Goal: Task Accomplishment & Management: Complete application form

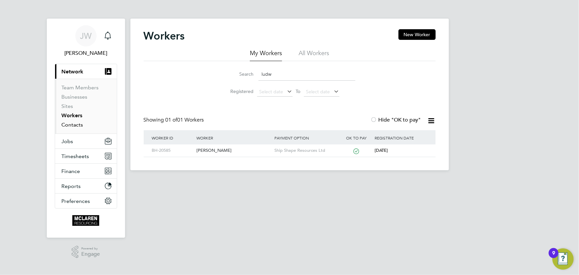
drag, startPoint x: 0, startPoint y: 0, endPoint x: 77, endPoint y: 124, distance: 145.9
click at [77, 124] on link "Contacts" at bounding box center [73, 125] width 22 height 6
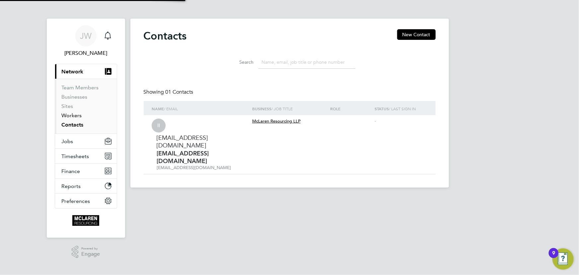
click at [76, 115] on link "Workers" at bounding box center [72, 115] width 20 height 6
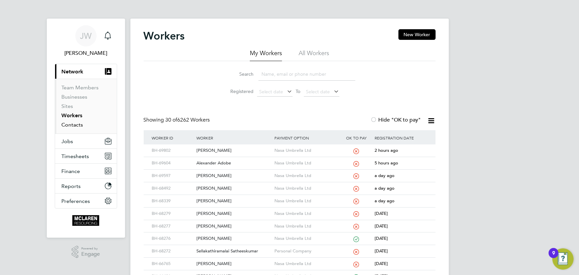
click at [75, 124] on link "Contacts" at bounding box center [73, 125] width 22 height 6
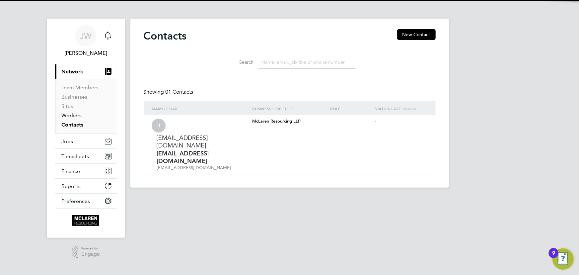
click at [75, 116] on link "Workers" at bounding box center [72, 115] width 20 height 6
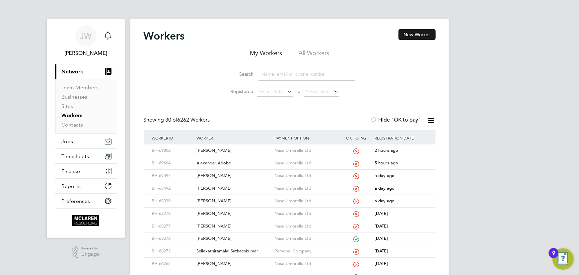
click at [402, 31] on button "New Worker" at bounding box center [417, 34] width 37 height 11
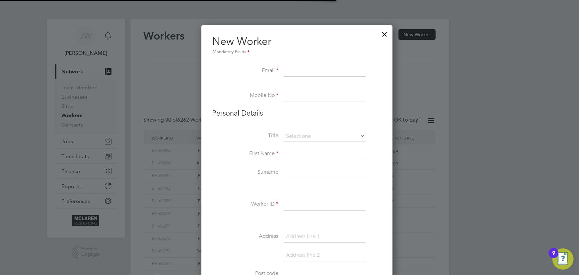
scroll to position [3, 3]
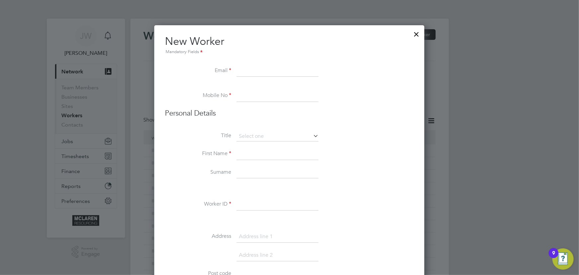
paste input "[EMAIL_ADDRESS][DOMAIN_NAME]"
type input "[EMAIL_ADDRESS][DOMAIN_NAME]"
click at [253, 152] on input at bounding box center [278, 154] width 82 height 12
paste input "07375 397813"
type input "07375 397813"
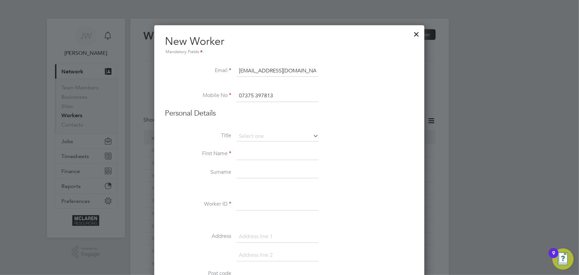
click at [251, 153] on input at bounding box center [278, 154] width 82 height 12
type input "Mohammed"
click at [246, 173] on input at bounding box center [278, 173] width 82 height 12
type input "Rafique"
click at [256, 207] on input at bounding box center [278, 205] width 82 height 12
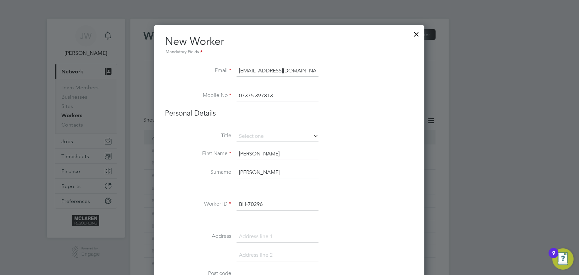
type input "BH-70296"
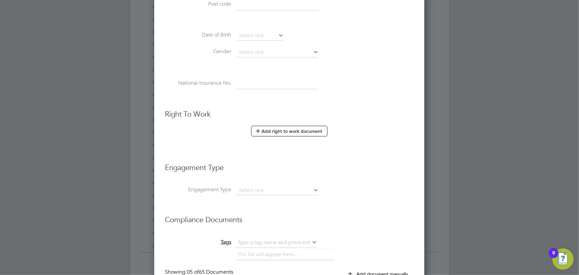
scroll to position [332, 0]
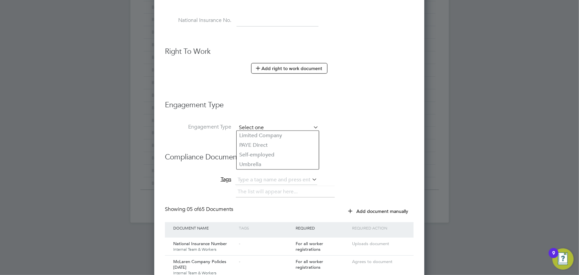
click at [256, 127] on input at bounding box center [278, 127] width 82 height 9
click at [254, 161] on li "Umbrella" at bounding box center [278, 165] width 82 height 10
type input "Umbrella"
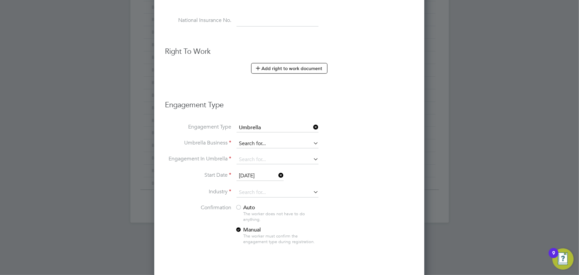
click at [254, 144] on input at bounding box center [278, 143] width 82 height 9
click at [249, 151] on b "Nasa" at bounding box center [245, 151] width 13 height 6
type input "Nasa Umbrella Ltd"
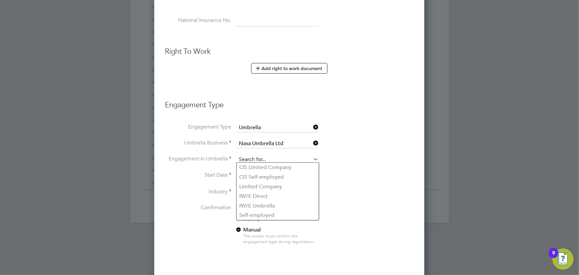
click at [253, 157] on input at bounding box center [278, 159] width 82 height 9
click at [260, 206] on li "PAYE Umbrella" at bounding box center [278, 206] width 82 height 10
type input "PAYE Umbrella"
click at [257, 188] on input at bounding box center [278, 193] width 82 height 10
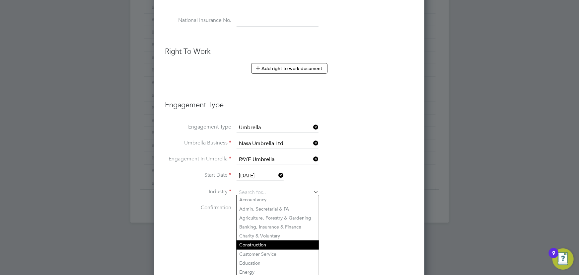
click at [261, 246] on li "Construction" at bounding box center [278, 244] width 82 height 9
type input "Construction"
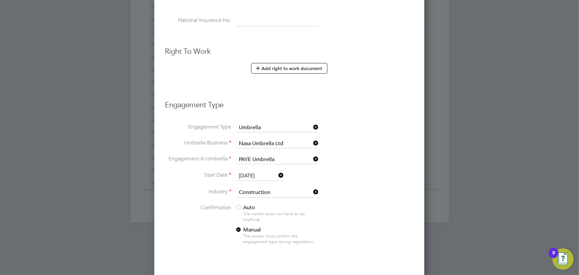
click at [251, 205] on span "Auto" at bounding box center [245, 207] width 20 height 7
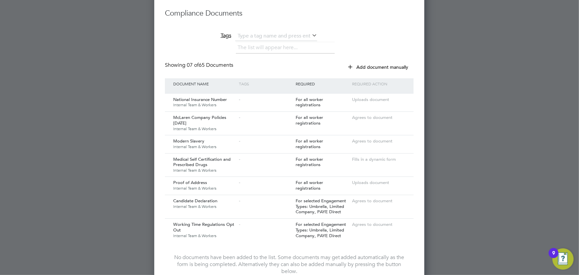
scroll to position [674, 0]
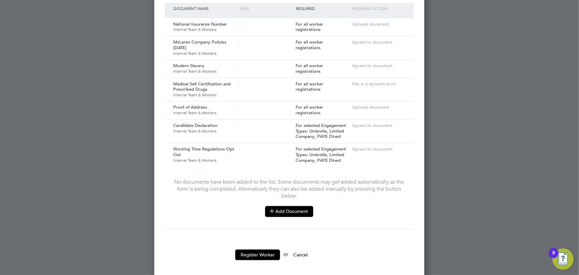
click at [272, 208] on icon at bounding box center [272, 210] width 5 height 5
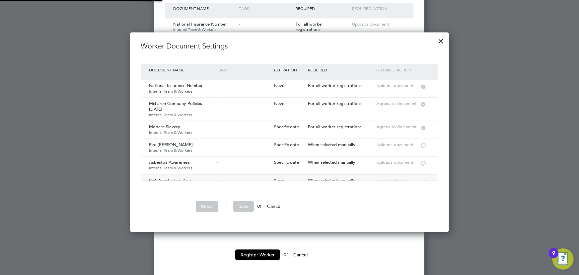
scroll to position [30, 0]
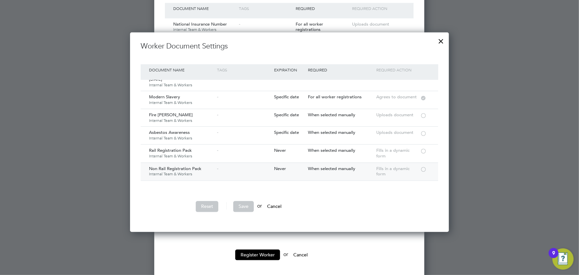
click at [425, 169] on div at bounding box center [423, 168] width 7 height 5
drag, startPoint x: 250, startPoint y: 205, endPoint x: 281, endPoint y: 192, distance: 33.5
click at [250, 205] on button "Save" at bounding box center [243, 206] width 21 height 11
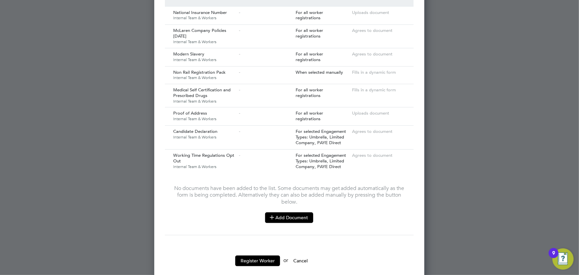
scroll to position [692, 0]
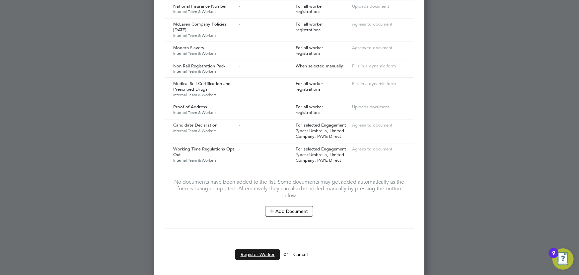
click at [258, 252] on button "Register Worker" at bounding box center [257, 254] width 45 height 11
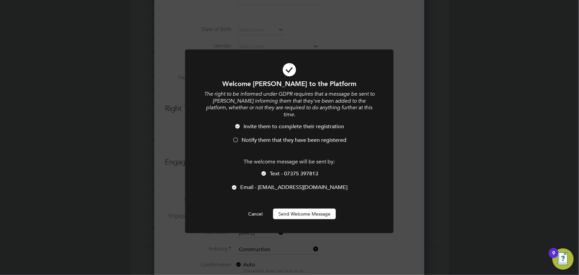
click at [330, 209] on button "Send Welcome Message" at bounding box center [304, 214] width 63 height 11
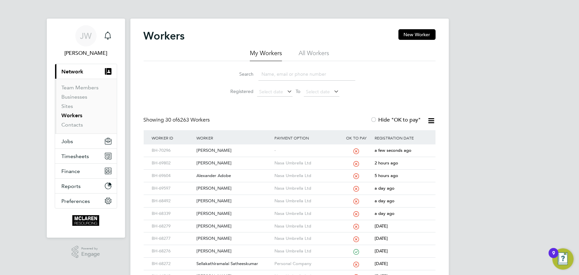
click at [227, 152] on div "[PERSON_NAME]" at bounding box center [234, 150] width 78 height 12
drag, startPoint x: 73, startPoint y: 124, endPoint x: 73, endPoint y: 120, distance: 4.3
click at [73, 124] on link "Contacts" at bounding box center [73, 125] width 22 height 6
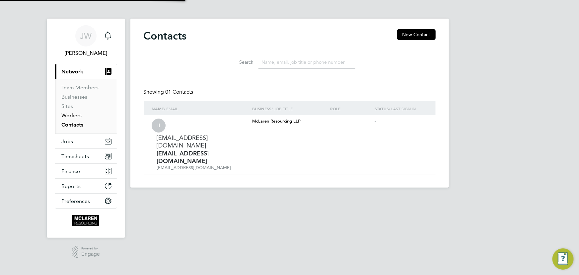
click at [73, 113] on link "Workers" at bounding box center [72, 115] width 20 height 6
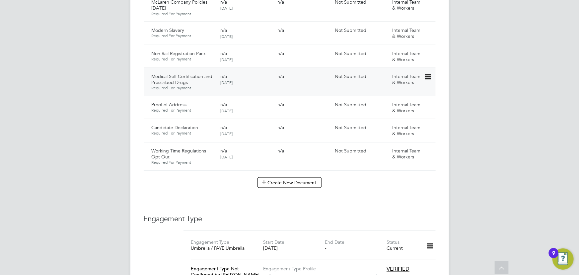
scroll to position [483, 0]
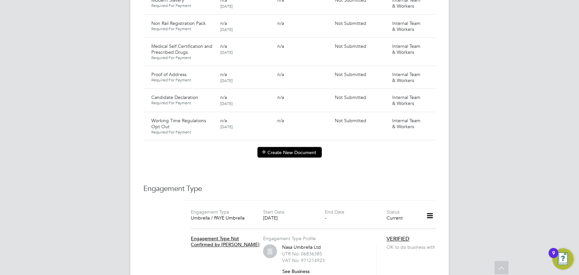
click at [277, 147] on button "Create New Document" at bounding box center [290, 152] width 64 height 11
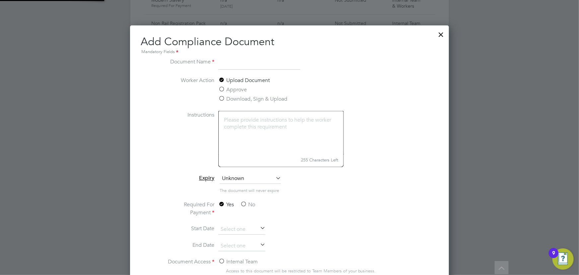
scroll to position [347, 319]
type input "SIA Security Guard"
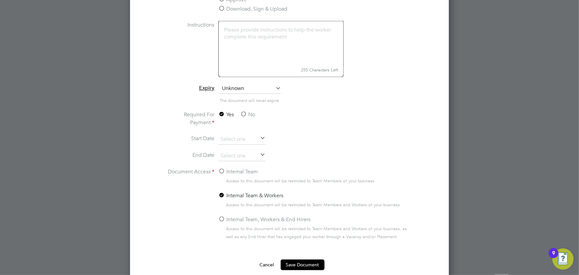
scroll to position [574, 0]
click at [252, 113] on label "No" at bounding box center [247, 114] width 15 height 8
click at [0, 0] on input "No" at bounding box center [0, 0] width 0 height 0
click at [239, 141] on input at bounding box center [242, 139] width 47 height 10
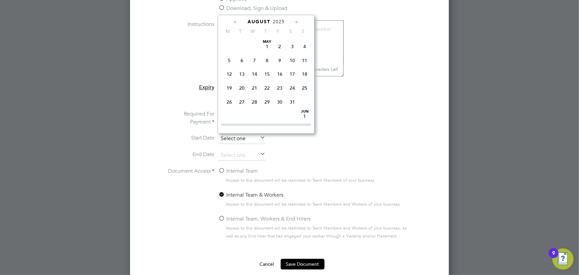
scroll to position [254, 0]
click at [385, 131] on li "Required For Payment Yes No" at bounding box center [290, 122] width 250 height 24
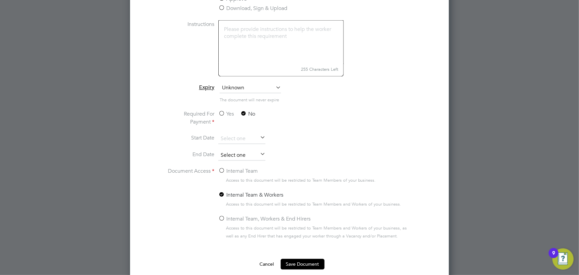
click at [231, 154] on input at bounding box center [242, 156] width 47 height 10
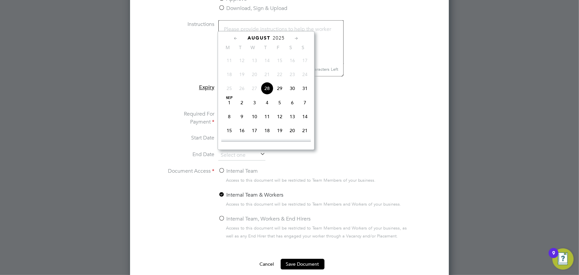
click at [279, 38] on span "2025" at bounding box center [279, 38] width 12 height 6
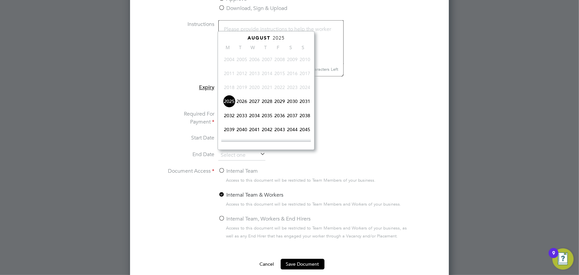
click at [254, 102] on span "2027" at bounding box center [254, 101] width 13 height 13
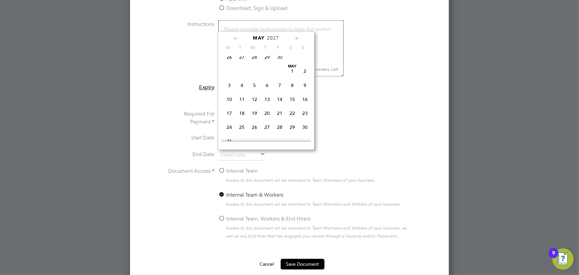
scroll to position [101, 0]
click at [279, 89] on span "30" at bounding box center [280, 87] width 13 height 13
type input "[DATE]"
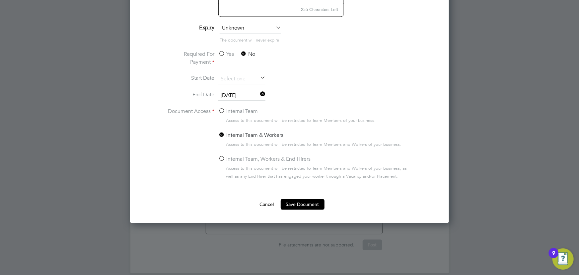
scroll to position [635, 0]
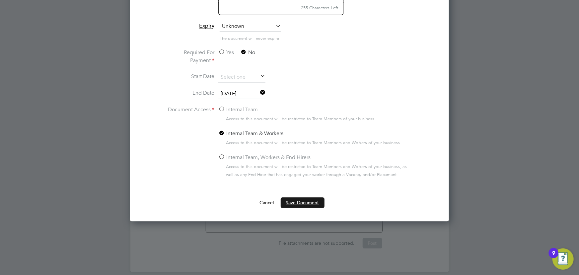
click at [300, 201] on button "Save Document" at bounding box center [303, 203] width 44 height 11
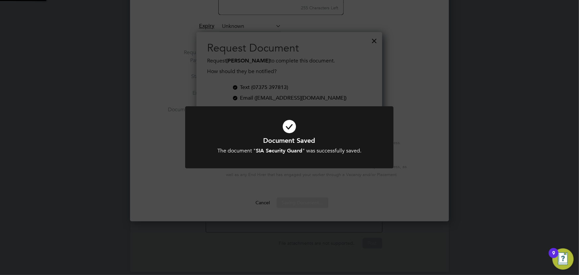
scroll to position [106, 186]
click at [485, 198] on div "Document Saved The document " SIA Security Guard " was successfully saved. Canc…" at bounding box center [289, 137] width 579 height 275
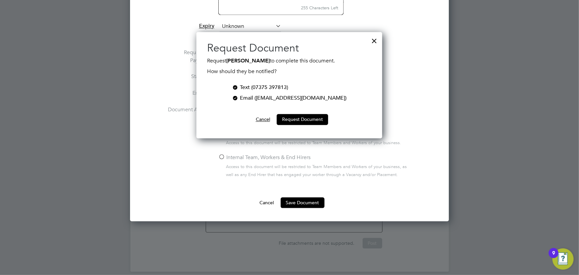
click at [262, 121] on button "Cancel" at bounding box center [263, 119] width 25 height 11
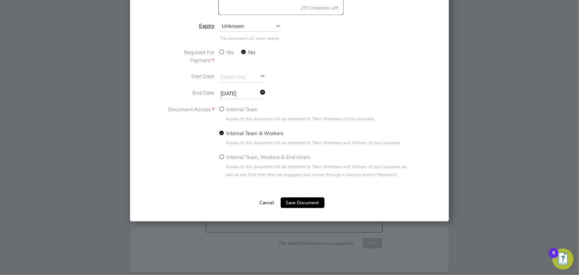
click at [266, 201] on button "Cancel" at bounding box center [267, 203] width 25 height 11
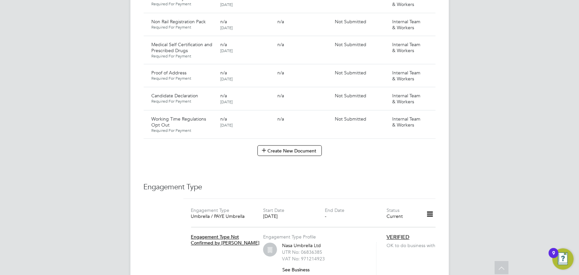
scroll to position [483, 0]
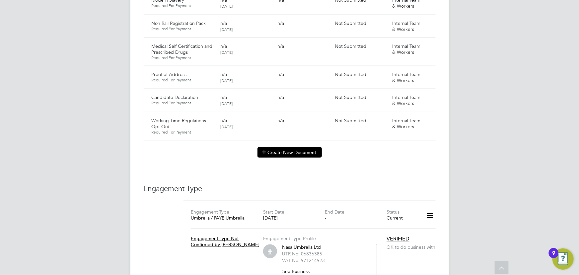
click at [310, 147] on button "Create New Document" at bounding box center [290, 152] width 64 height 11
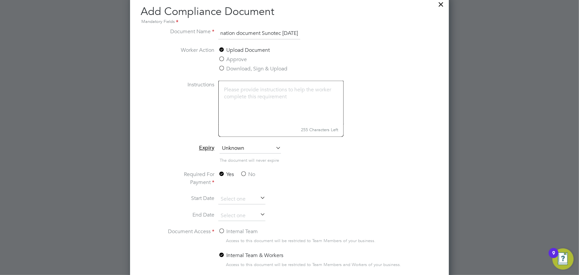
scroll to position [634, 0]
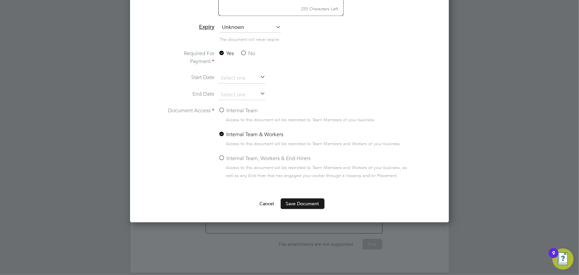
type input "key information document Sunotec [DATE]"
click at [305, 204] on button "Save Document" at bounding box center [303, 204] width 44 height 11
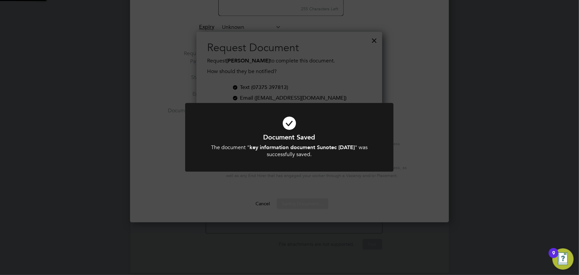
scroll to position [106, 186]
click at [358, 203] on div "Document Saved The document " key information document Sunotec [DATE] " was suc…" at bounding box center [289, 137] width 579 height 275
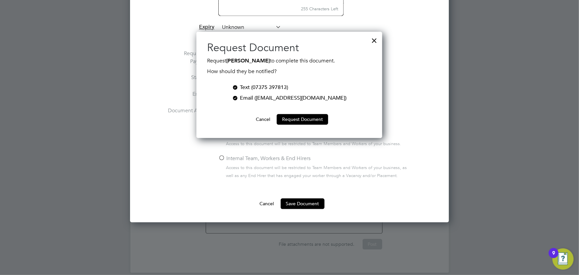
click at [259, 120] on button "Cancel" at bounding box center [263, 119] width 25 height 11
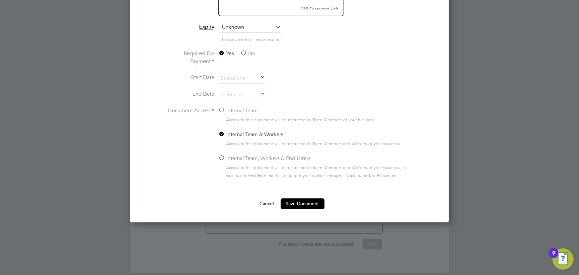
click at [254, 53] on label "No" at bounding box center [247, 54] width 15 height 8
click at [0, 0] on input "No" at bounding box center [0, 0] width 0 height 0
click at [246, 112] on label "Internal Team" at bounding box center [239, 111] width 40 height 8
click at [0, 0] on input "Internal Team" at bounding box center [0, 0] width 0 height 0
click at [310, 203] on button "Save Document" at bounding box center [303, 204] width 44 height 11
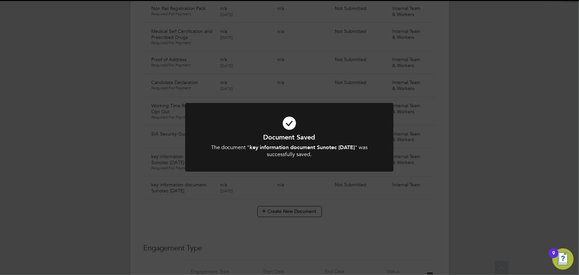
click at [486, 170] on div "Document Saved The document " key information document Sunotec [DATE] " was suc…" at bounding box center [289, 137] width 579 height 275
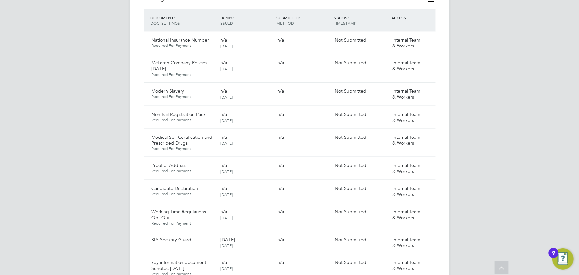
scroll to position [513, 0]
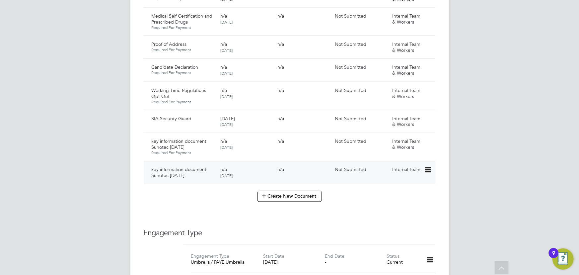
click at [427, 166] on icon at bounding box center [427, 170] width 7 height 8
click at [408, 199] on li "Delete Document" at bounding box center [408, 197] width 46 height 9
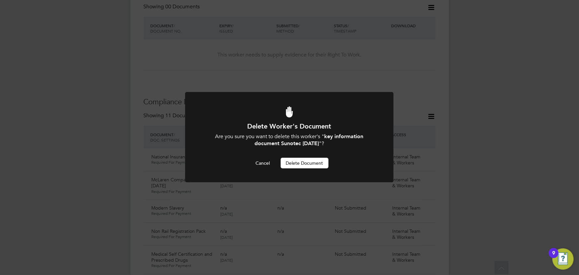
scroll to position [0, 0]
click at [291, 163] on button "Delete Document" at bounding box center [305, 163] width 48 height 11
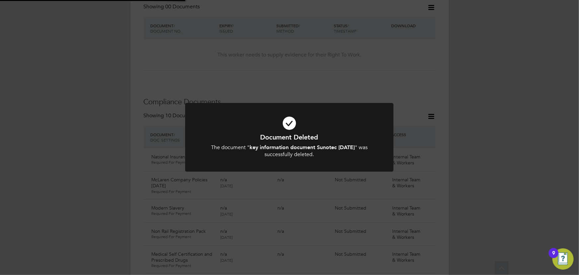
click at [463, 154] on div "Document Deleted The document " key information document Sunotec [DATE] " was s…" at bounding box center [289, 137] width 579 height 275
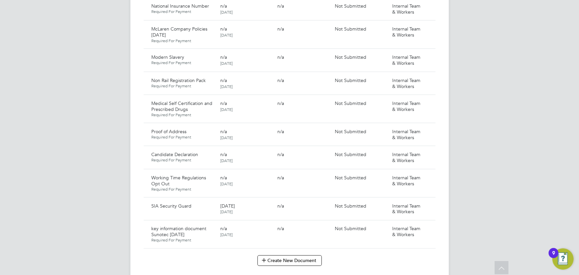
scroll to position [486, 0]
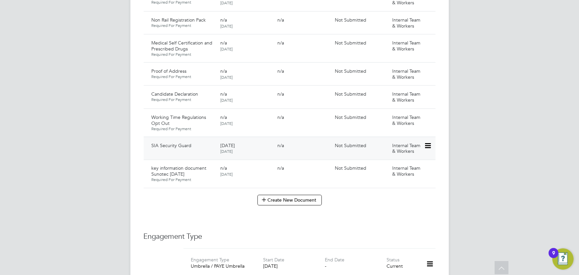
click at [429, 142] on icon at bounding box center [427, 146] width 7 height 8
click at [405, 166] on li "Submit Document" at bounding box center [406, 163] width 49 height 9
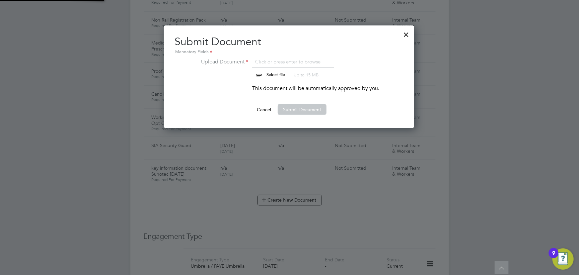
scroll to position [103, 251]
click at [277, 73] on input "file" at bounding box center [282, 68] width 104 height 20
type input "C:\fakepath\[PERSON_NAME].JPEG"
click at [300, 108] on button "Submit Document" at bounding box center [302, 109] width 49 height 11
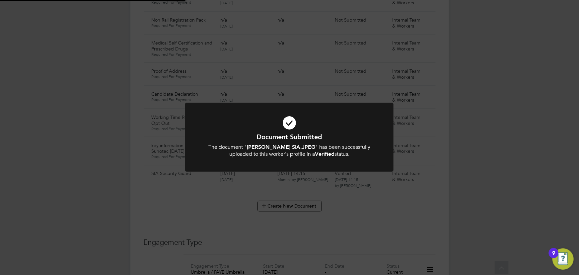
click at [482, 120] on div "Document Submitted The document " [PERSON_NAME] SIA.JPEG " has been successfull…" at bounding box center [289, 137] width 579 height 275
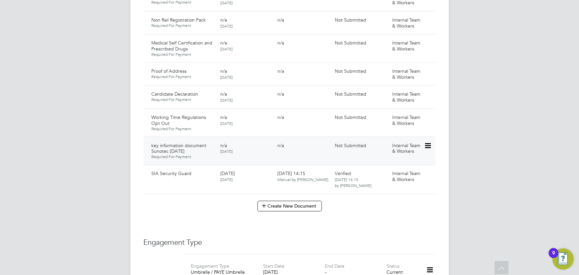
click at [431, 142] on icon at bounding box center [427, 146] width 7 height 8
click at [397, 165] on li "Submit Document" at bounding box center [406, 163] width 49 height 9
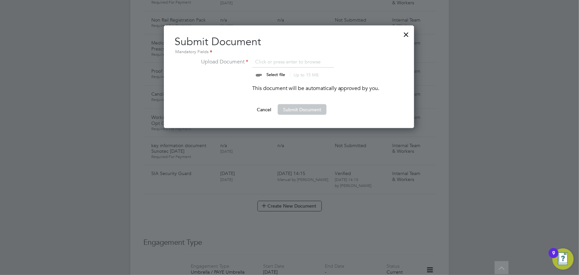
click at [284, 74] on input "file" at bounding box center [282, 68] width 104 height 20
click at [270, 74] on input "file" at bounding box center [282, 68] width 104 height 20
type input "C:\fakepath\Key Information Document (Umbrella) 2025 [PERSON_NAME] Sunotec [DAT…"
click at [297, 110] on button "Submit Document" at bounding box center [302, 109] width 49 height 11
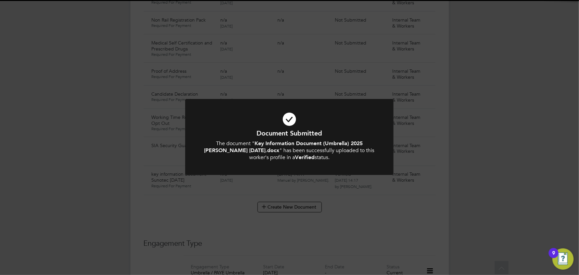
click at [472, 124] on div "Document Submitted The document " Key Information Document (Umbrella) 2025 [PER…" at bounding box center [289, 137] width 579 height 275
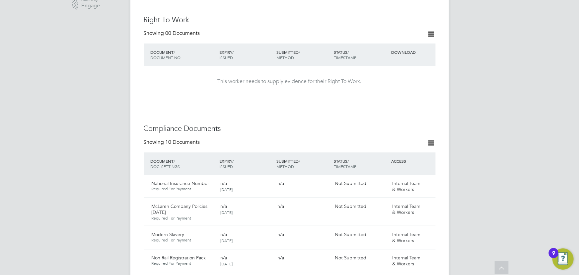
scroll to position [215, 0]
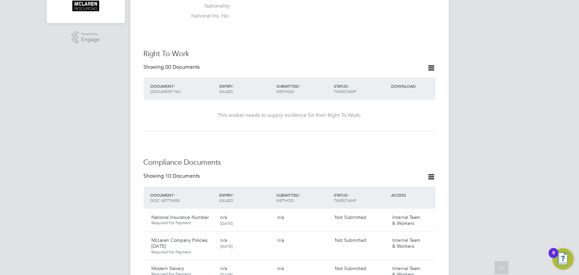
click at [429, 64] on icon at bounding box center [432, 68] width 8 height 8
click at [405, 76] on li "Add Right To Work Document" at bounding box center [395, 76] width 80 height 9
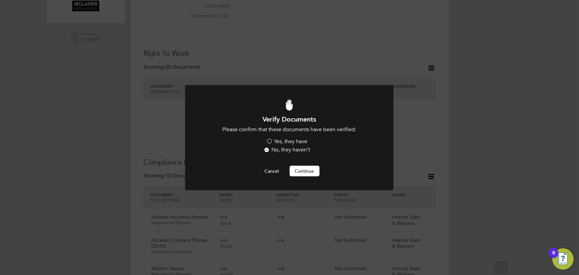
scroll to position [0, 0]
click at [293, 142] on label "Yes, they have" at bounding box center [287, 141] width 41 height 7
click at [0, 0] on input "Yes, they have" at bounding box center [0, 0] width 0 height 0
click at [305, 168] on button "Continue" at bounding box center [305, 171] width 30 height 11
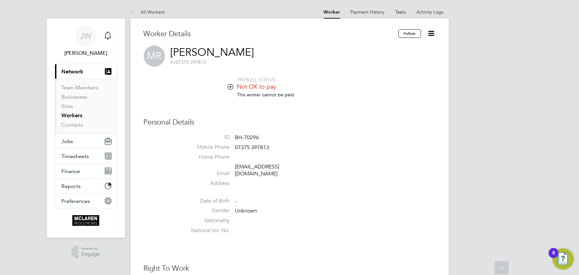
scroll to position [215, 0]
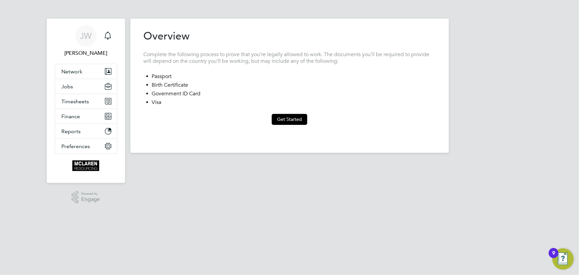
click at [161, 74] on li "Passport" at bounding box center [294, 77] width 284 height 9
click at [287, 123] on button "Get Started" at bounding box center [290, 119] width 36 height 11
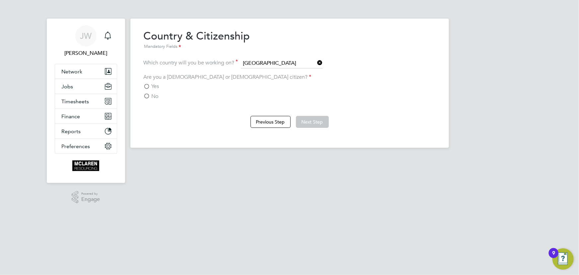
click at [159, 84] on span "Yes" at bounding box center [156, 86] width 8 height 7
click at [0, 0] on input "Yes" at bounding box center [0, 0] width 0 height 0
click at [316, 119] on button "Next Step" at bounding box center [312, 122] width 33 height 12
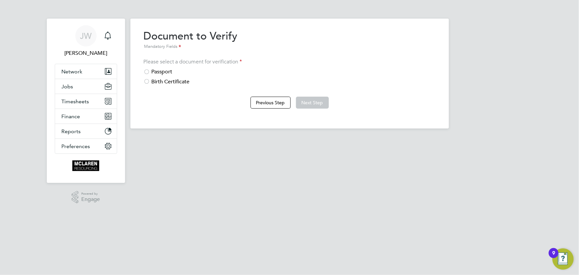
click at [171, 71] on div "Passport" at bounding box center [290, 71] width 292 height 7
click at [323, 100] on button "Next Step" at bounding box center [312, 103] width 33 height 12
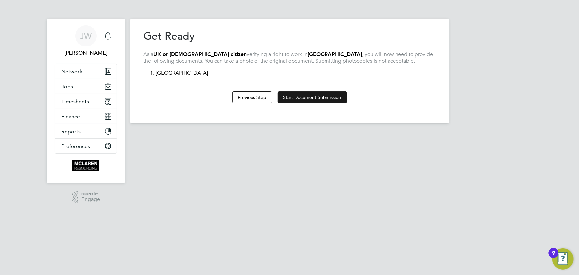
click at [325, 100] on button "Start Document Submission" at bounding box center [312, 97] width 69 height 12
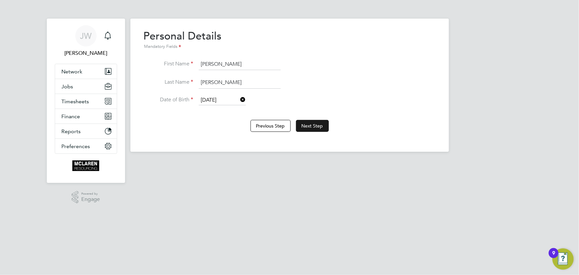
click at [310, 125] on button "Next Step" at bounding box center [312, 126] width 33 height 12
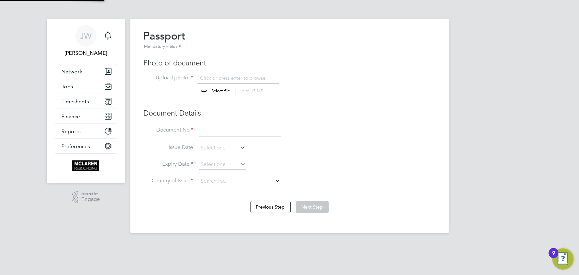
scroll to position [9, 82]
click at [229, 89] on input "file" at bounding box center [227, 85] width 104 height 20
type input "C:\fakepath\mohammed rafique passport.jpeg"
click at [255, 131] on input at bounding box center [240, 131] width 82 height 12
drag, startPoint x: 265, startPoint y: 130, endPoint x: 261, endPoint y: 126, distance: 4.9
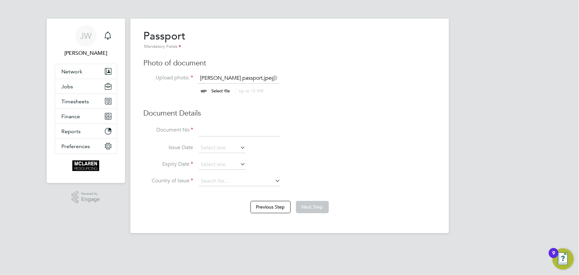
click at [265, 130] on input at bounding box center [240, 131] width 82 height 12
type input "548305373"
click at [216, 149] on input at bounding box center [222, 148] width 47 height 10
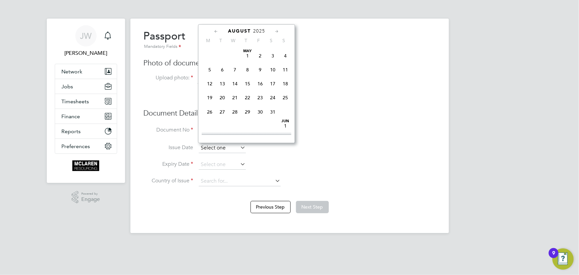
scroll to position [254, 0]
click at [266, 32] on div "August 2025" at bounding box center [247, 31] width 90 height 6
click at [262, 31] on span "2025" at bounding box center [259, 31] width 12 height 6
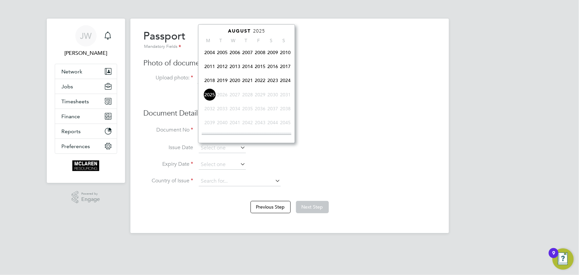
click at [288, 67] on span "2017" at bounding box center [285, 66] width 13 height 13
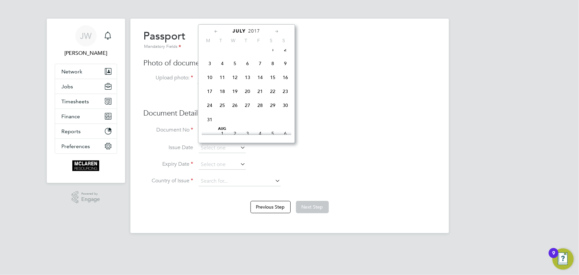
scroll to position [81, 0]
click at [259, 60] on span "9" at bounding box center [260, 59] width 13 height 13
type input "09 Jun 2017"
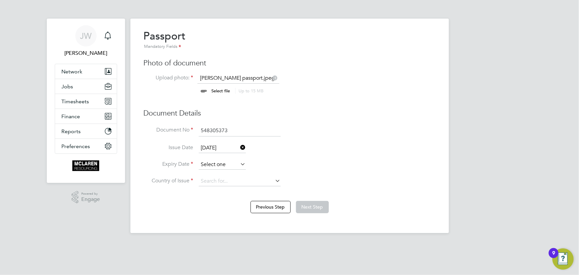
click at [237, 166] on input at bounding box center [222, 165] width 47 height 10
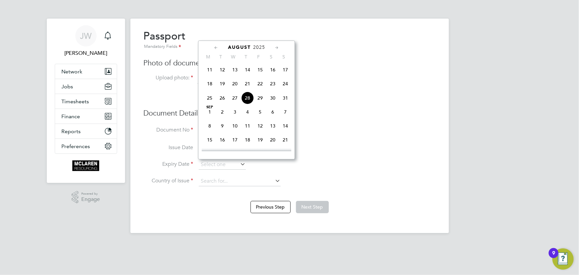
click at [264, 46] on span "2025" at bounding box center [259, 47] width 12 height 6
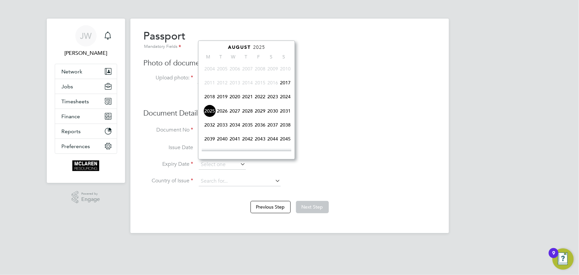
click at [235, 111] on span "2027" at bounding box center [235, 111] width 13 height 13
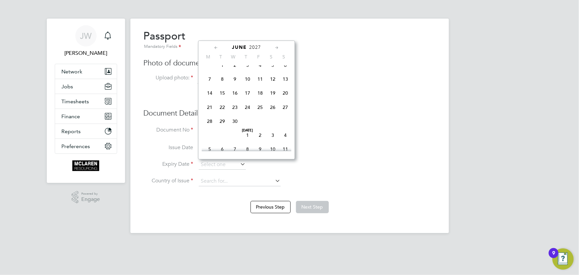
scroll to position [81, 0]
click at [233, 89] on span "9" at bounding box center [235, 89] width 13 height 13
type input "09 Jun 2027"
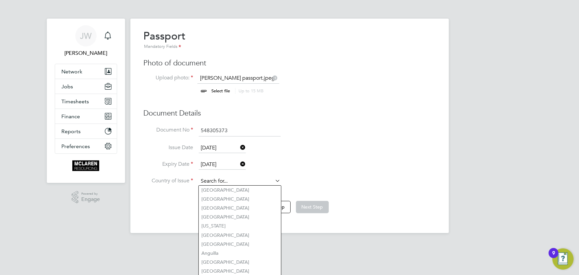
click at [239, 180] on input at bounding box center [240, 181] width 82 height 10
type input "United Kingdom"
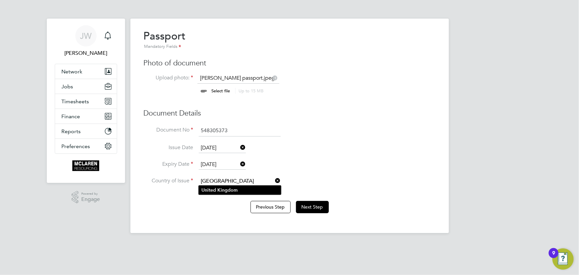
click at [233, 190] on b "Kingdom" at bounding box center [228, 190] width 20 height 6
click at [316, 207] on button "Next Step" at bounding box center [312, 207] width 33 height 12
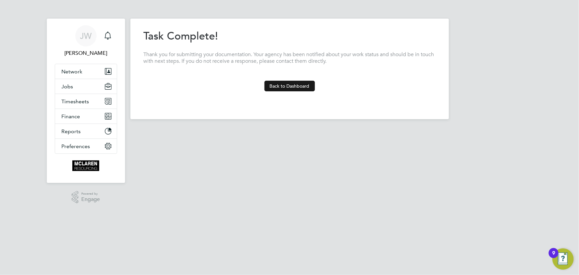
click at [301, 86] on button "Back to Dashboard" at bounding box center [290, 86] width 50 height 11
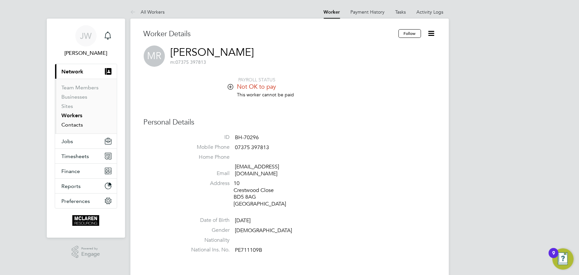
click at [81, 125] on link "Contacts" at bounding box center [73, 125] width 22 height 6
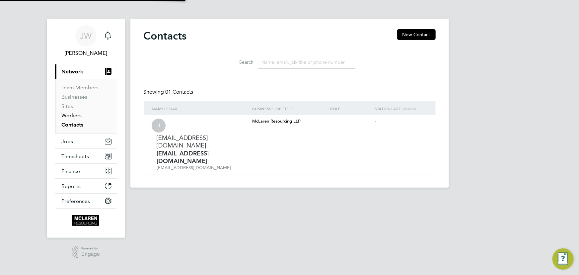
click at [79, 115] on link "Workers" at bounding box center [72, 115] width 20 height 6
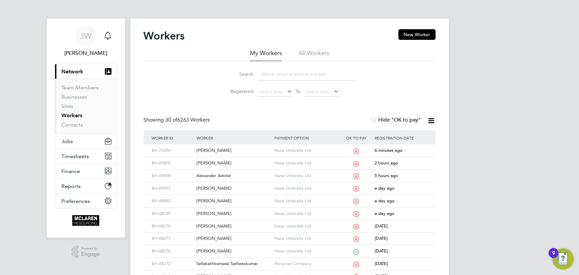
scroll to position [30, 0]
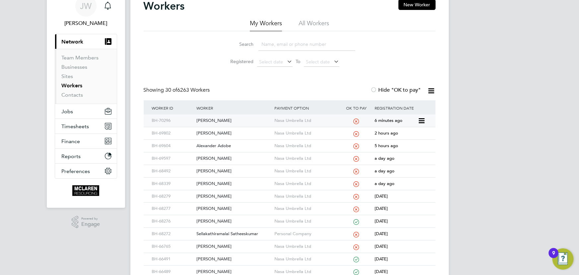
click at [225, 119] on div "[PERSON_NAME]" at bounding box center [234, 121] width 78 height 12
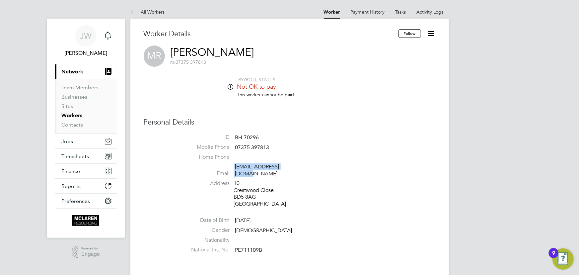
drag, startPoint x: 233, startPoint y: 166, endPoint x: 301, endPoint y: 169, distance: 68.1
click at [301, 169] on li "Email jrafique99@gmail.com" at bounding box center [310, 171] width 252 height 16
copy li "[EMAIL_ADDRESS][DOMAIN_NAME]"
drag, startPoint x: 236, startPoint y: 146, endPoint x: 281, endPoint y: 146, distance: 45.5
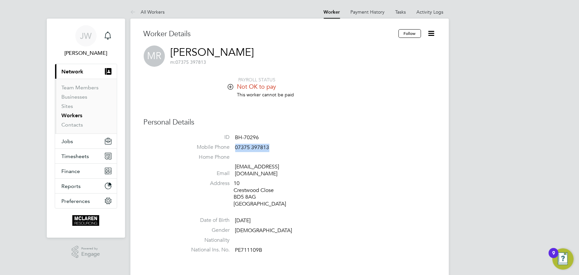
click at [281, 146] on li "Mobile Phone 07375 397813" at bounding box center [310, 149] width 252 height 10
copy span "07375 397813"
drag, startPoint x: 232, startPoint y: 168, endPoint x: 304, endPoint y: 168, distance: 72.1
click at [304, 168] on li "Email jrafique99@gmail.com" at bounding box center [310, 171] width 252 height 16
copy li "[EMAIL_ADDRESS][DOMAIN_NAME]"
